Goal: Task Accomplishment & Management: Manage account settings

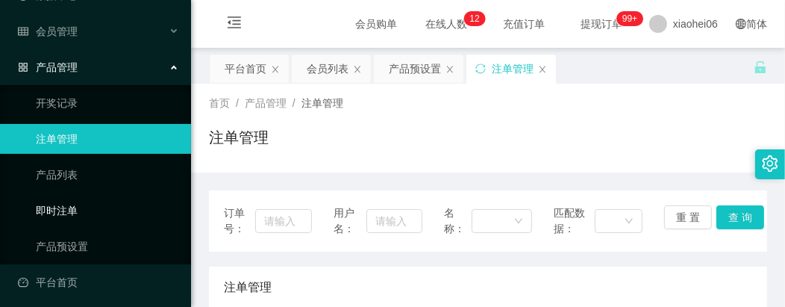
scroll to position [83, 0]
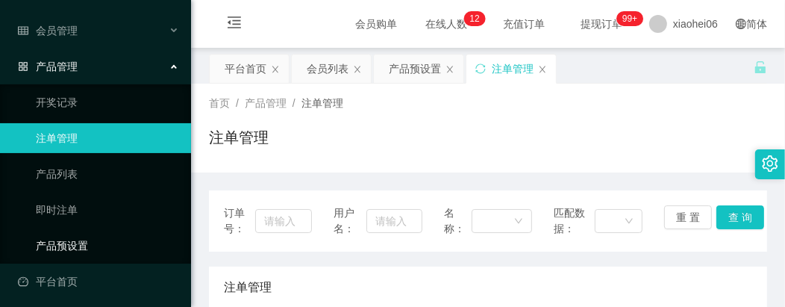
click at [68, 242] on link "产品预设置" at bounding box center [107, 246] width 143 height 30
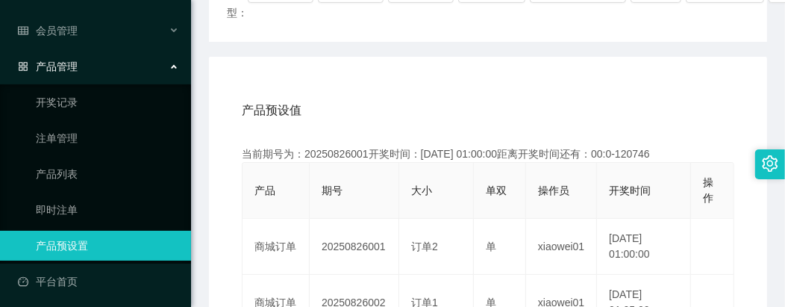
scroll to position [248, 0]
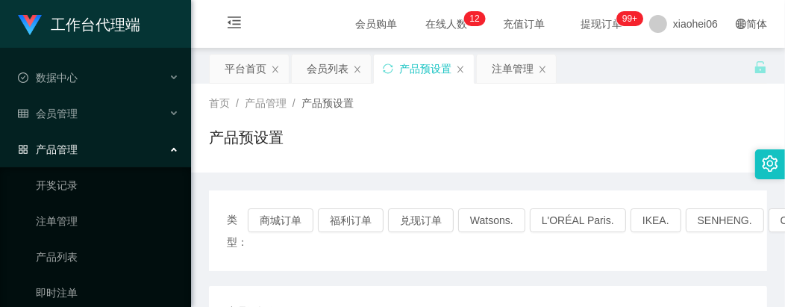
scroll to position [248, 0]
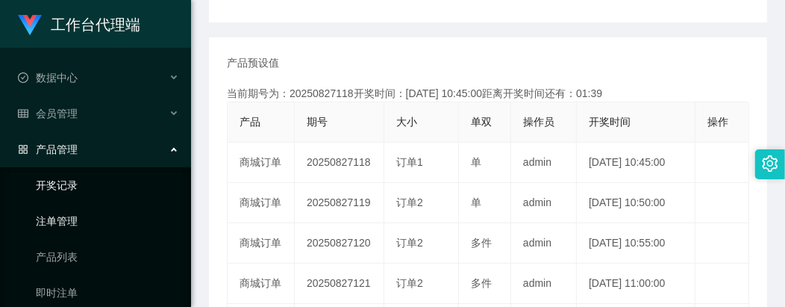
drag, startPoint x: 62, startPoint y: 222, endPoint x: 83, endPoint y: 194, distance: 35.2
click at [62, 222] on link "注单管理" at bounding box center [107, 221] width 143 height 30
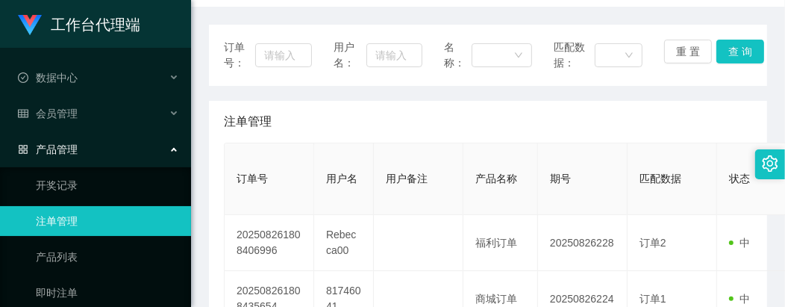
scroll to position [248, 0]
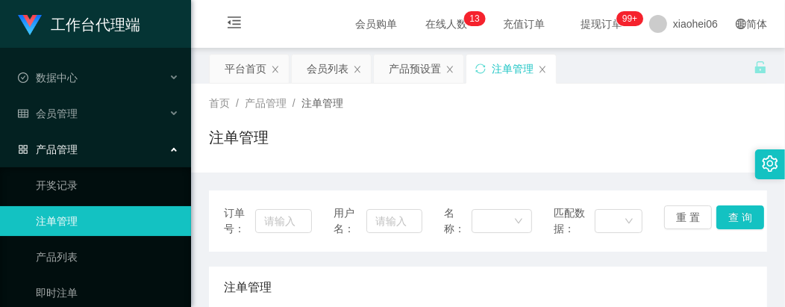
scroll to position [248, 0]
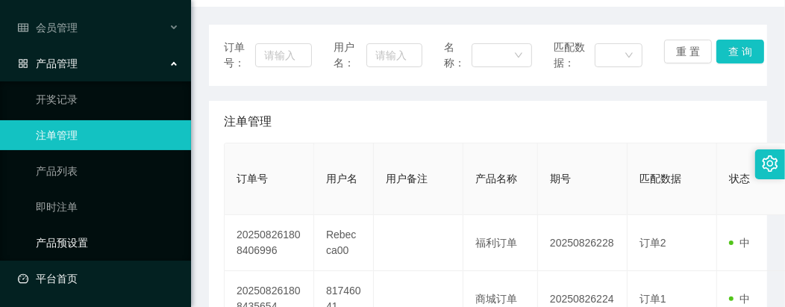
scroll to position [87, 0]
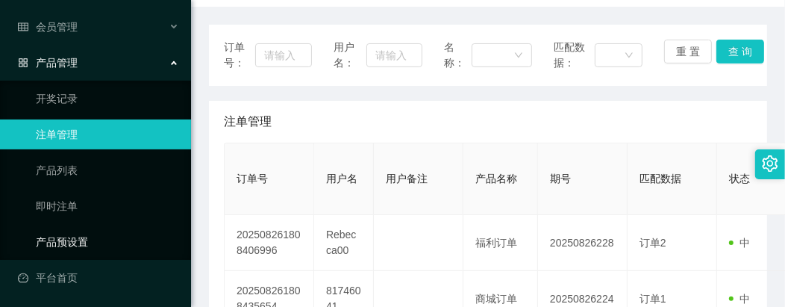
click at [69, 237] on link "产品预设置" at bounding box center [107, 242] width 143 height 30
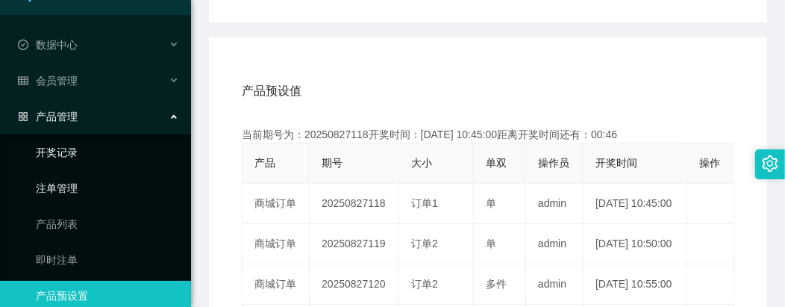
scroll to position [4, 0]
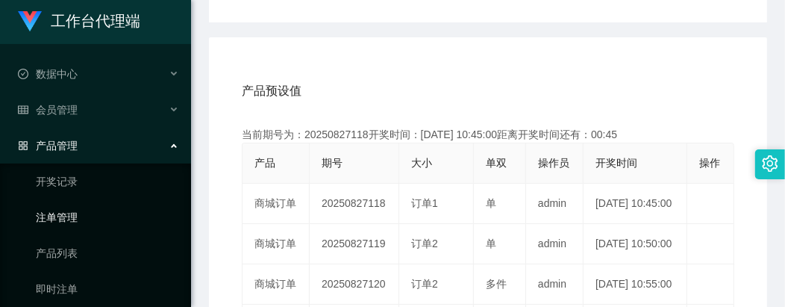
drag, startPoint x: 57, startPoint y: 218, endPoint x: 72, endPoint y: 214, distance: 14.7
click at [57, 218] on link "注单管理" at bounding box center [107, 217] width 143 height 30
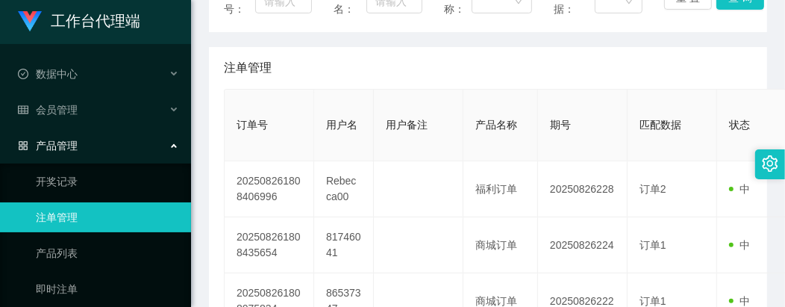
scroll to position [248, 0]
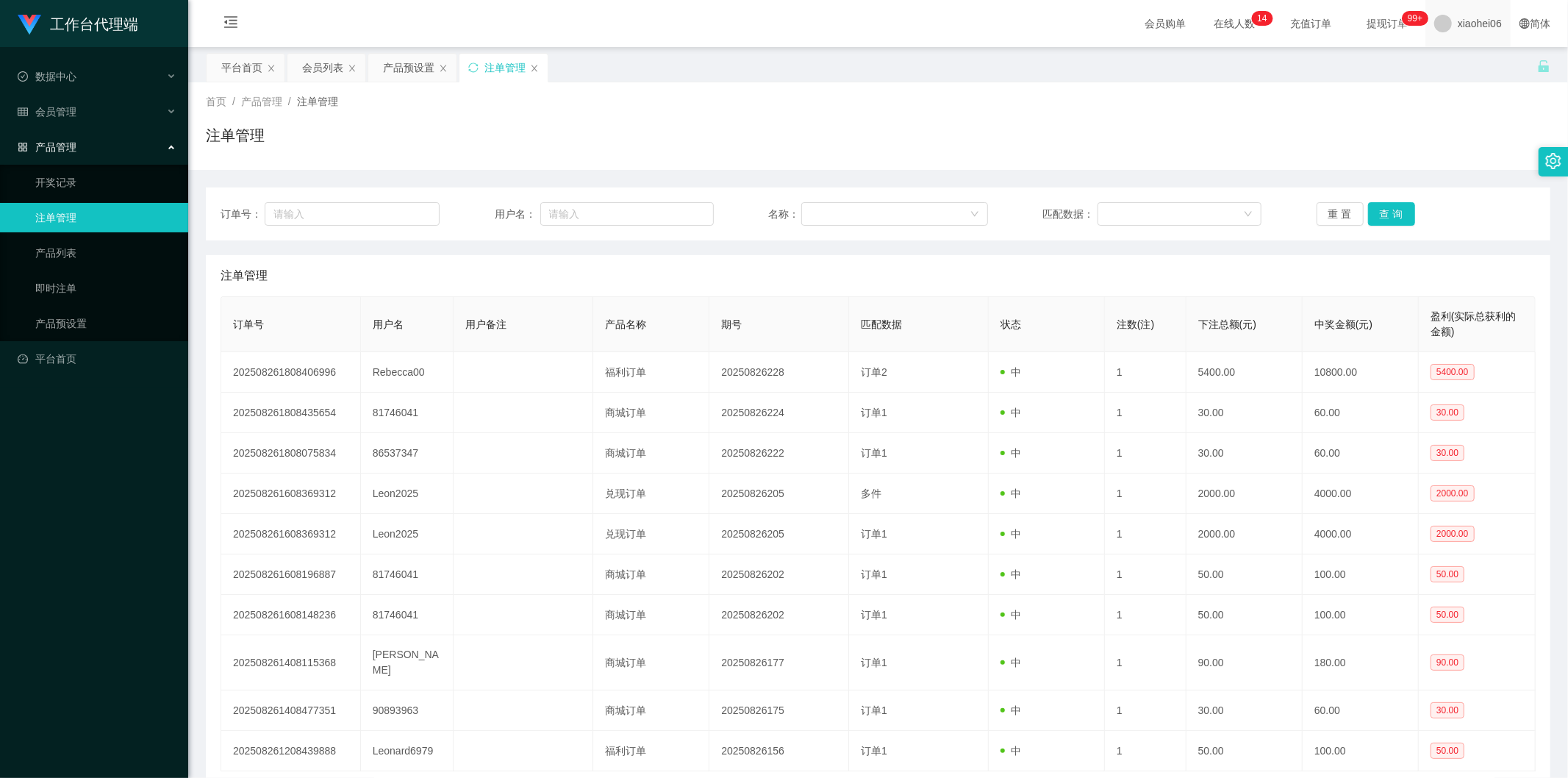
click at [773, 28] on span "xiaohei06" at bounding box center [1480, 24] width 44 height 47
click at [773, 25] on span "xiaohei06" at bounding box center [1480, 24] width 44 height 47
click at [773, 65] on span "退出登录" at bounding box center [1459, 64] width 41 height 12
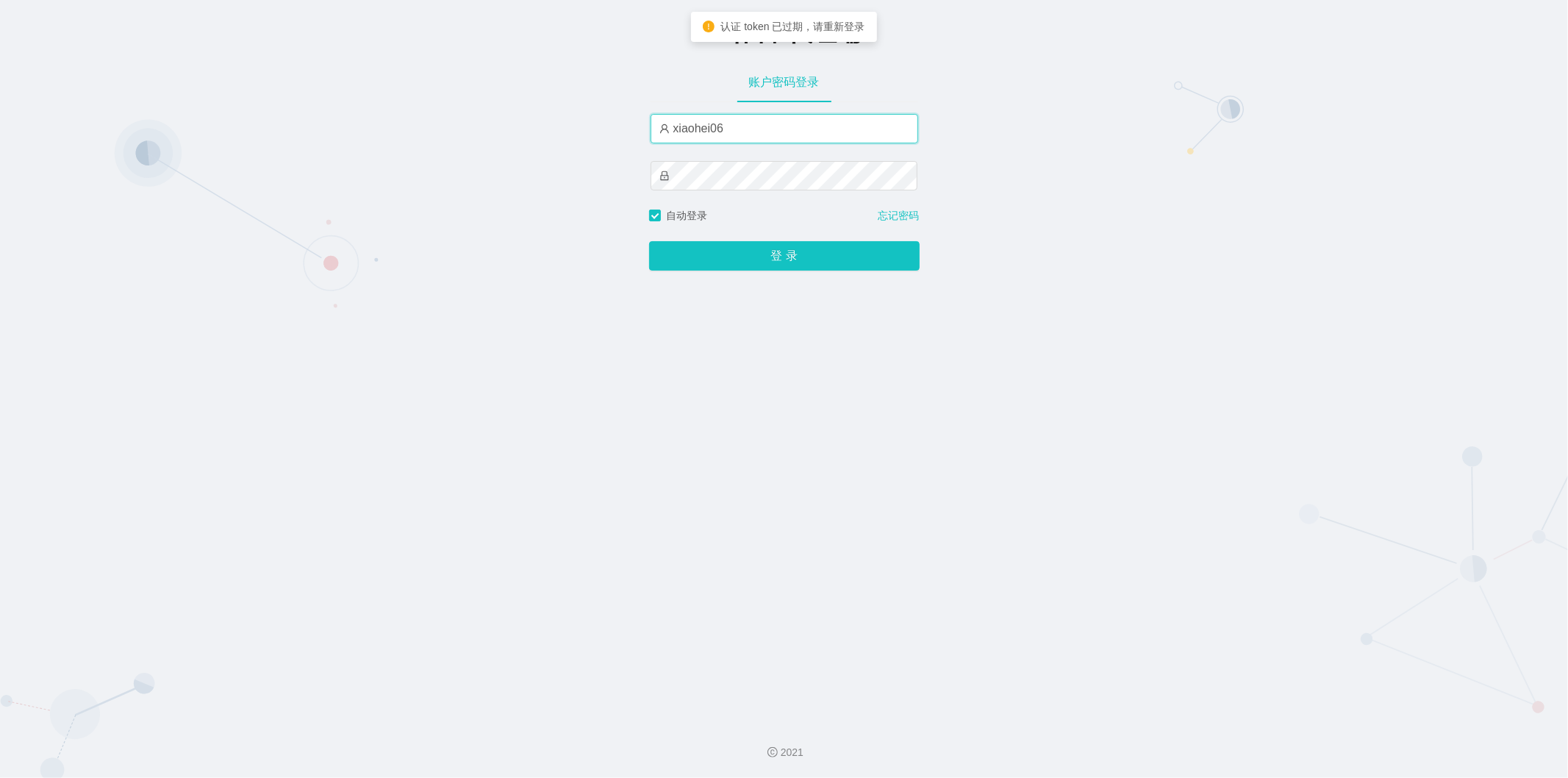
drag, startPoint x: 800, startPoint y: 128, endPoint x: 774, endPoint y: 130, distance: 26.1
click at [773, 128] on input "xiaohei06" at bounding box center [784, 129] width 268 height 30
type input "xiaohei02"
click at [773, 250] on button "登 录" at bounding box center [784, 256] width 271 height 30
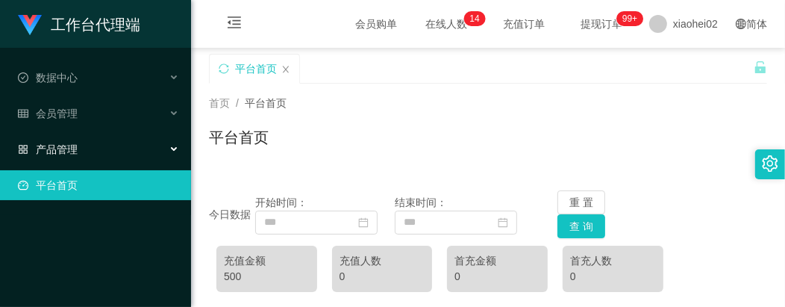
click at [65, 152] on span "产品管理" at bounding box center [48, 149] width 60 height 12
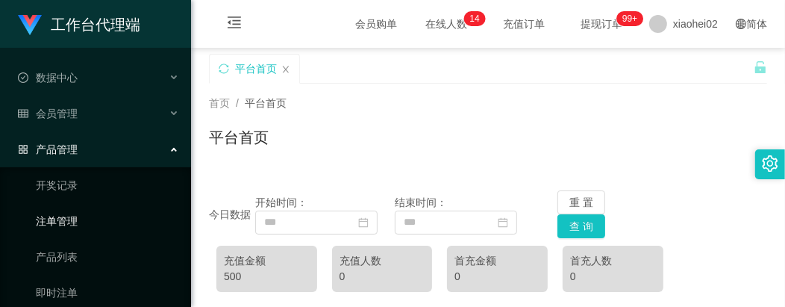
click at [66, 222] on link "注单管理" at bounding box center [107, 221] width 143 height 30
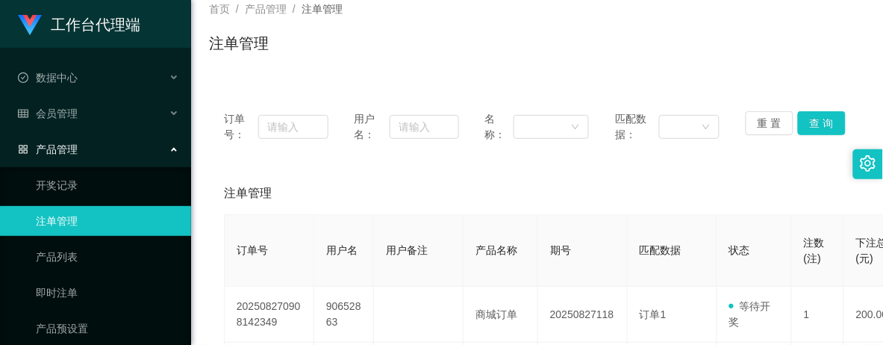
scroll to position [187, 0]
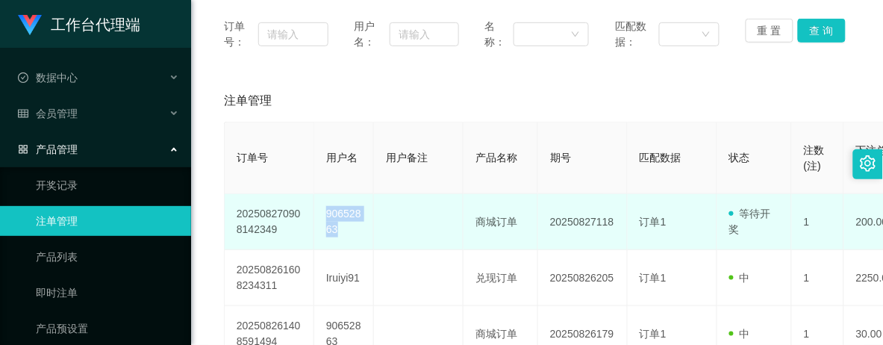
drag, startPoint x: 319, startPoint y: 211, endPoint x: 371, endPoint y: 226, distance: 54.3
click at [371, 226] on td "90652863" at bounding box center [344, 222] width 60 height 56
copy td "90652863"
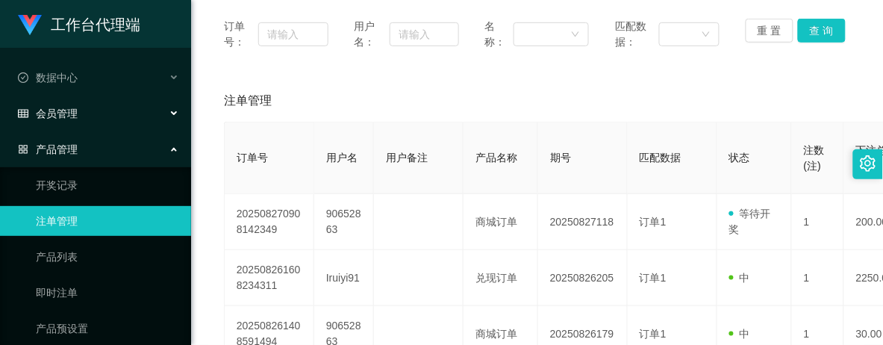
click at [86, 116] on div "会员管理" at bounding box center [95, 113] width 191 height 30
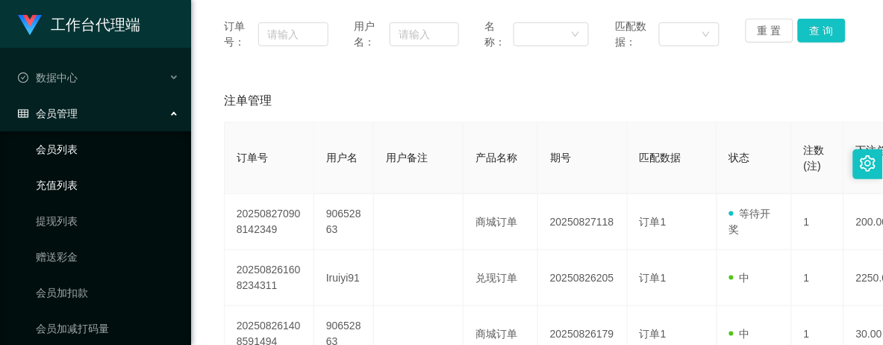
click at [71, 140] on link "会员列表" at bounding box center [107, 149] width 143 height 30
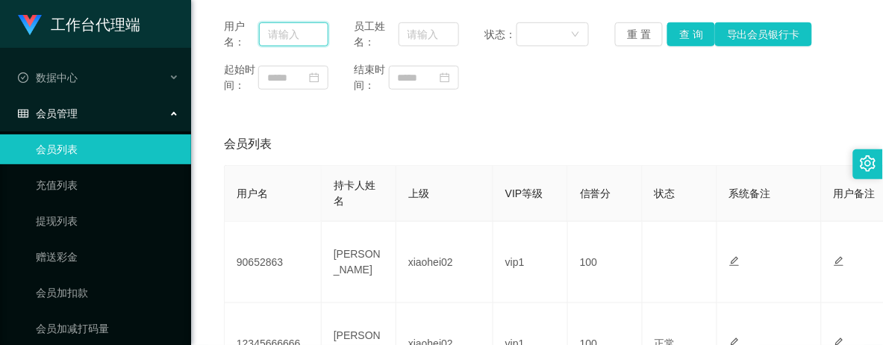
click at [292, 36] on input "text" at bounding box center [293, 34] width 69 height 24
paste input "90652863"
type input "90652863"
click at [674, 31] on button "查 询" at bounding box center [691, 34] width 48 height 24
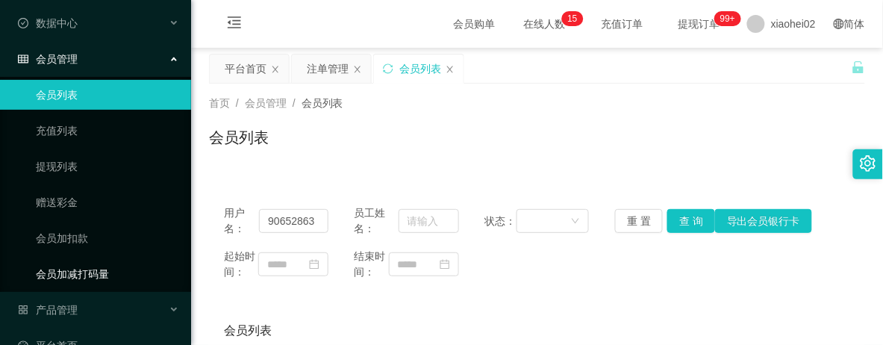
scroll to position [84, 0]
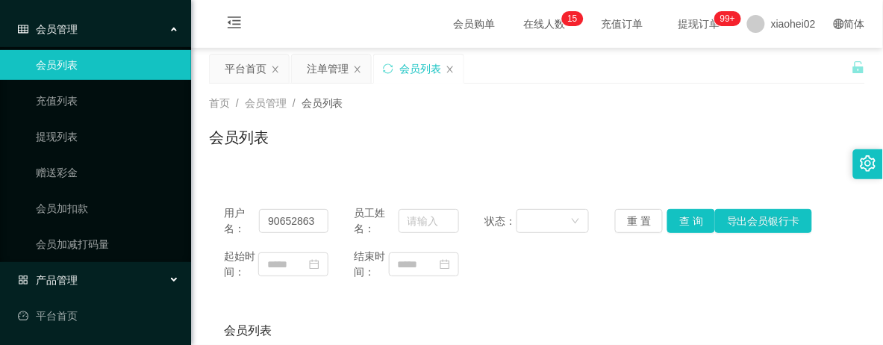
click at [68, 274] on span "产品管理" at bounding box center [48, 280] width 60 height 12
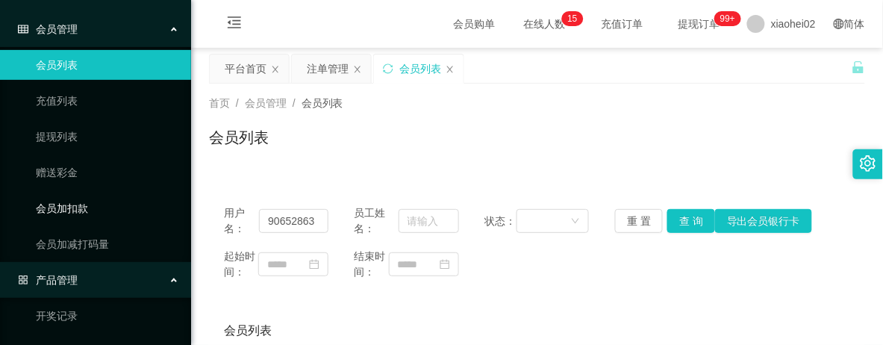
scroll to position [263, 0]
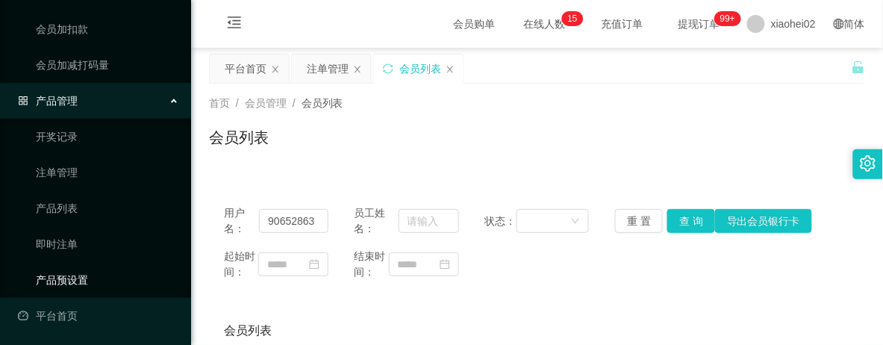
click at [73, 284] on link "产品预设置" at bounding box center [107, 280] width 143 height 30
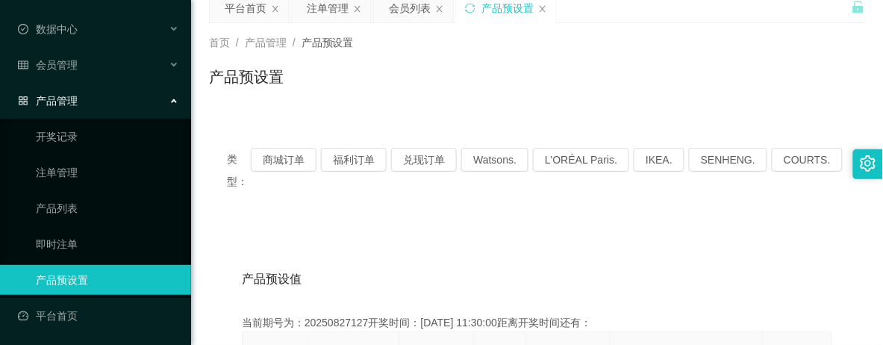
scroll to position [187, 0]
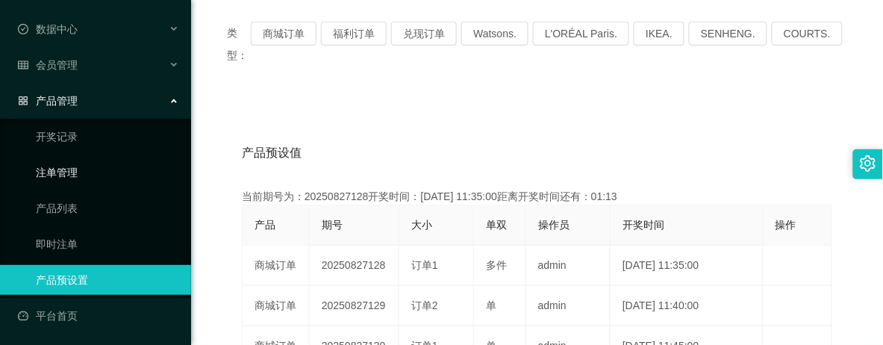
drag, startPoint x: 75, startPoint y: 162, endPoint x: 109, endPoint y: 154, distance: 34.4
click at [75, 162] on link "注单管理" at bounding box center [107, 172] width 143 height 30
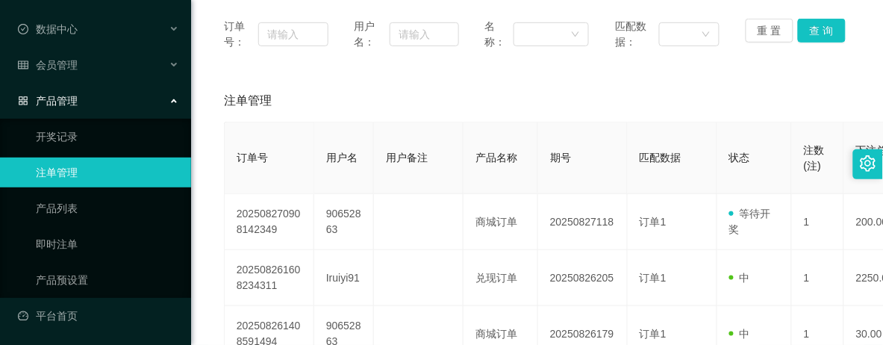
click at [40, 169] on link "注单管理" at bounding box center [107, 172] width 143 height 30
